Goal: Register for event/course

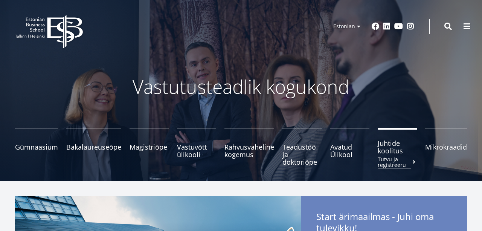
click at [387, 151] on span "Juhtide koolitus Tutvu ja registreeru" at bounding box center [397, 146] width 39 height 15
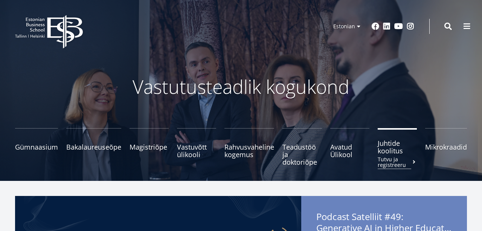
click at [399, 152] on span "Juhtide koolitus Tutvu ja registreeru" at bounding box center [397, 146] width 39 height 15
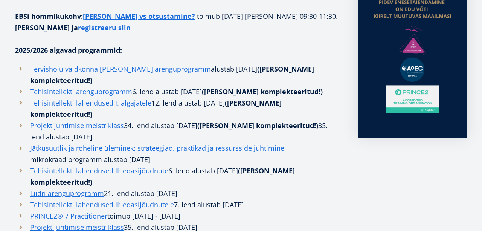
scroll to position [239, 0]
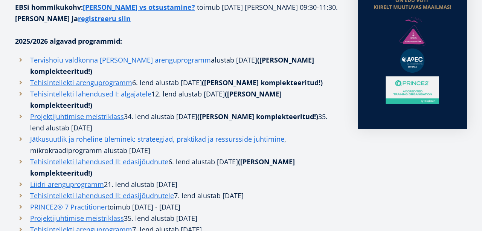
click at [132, 133] on link "Jätkusuutlik ja roheline üleminek: strateegiad, praktikad ja ressursside juhtim…" at bounding box center [157, 138] width 254 height 11
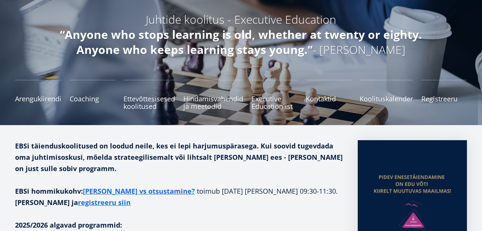
scroll to position [0, 0]
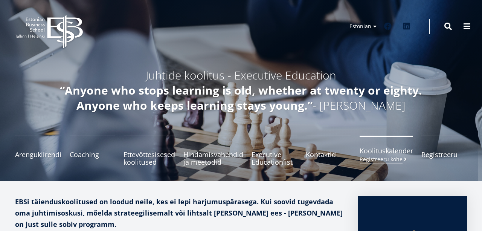
click at [390, 151] on span "Koolituskalender Registreeru kohe" at bounding box center [385, 151] width 53 height 8
click at [392, 154] on span "Koolituskalender Registreeru kohe" at bounding box center [385, 151] width 53 height 8
